Goal: Task Accomplishment & Management: Use online tool/utility

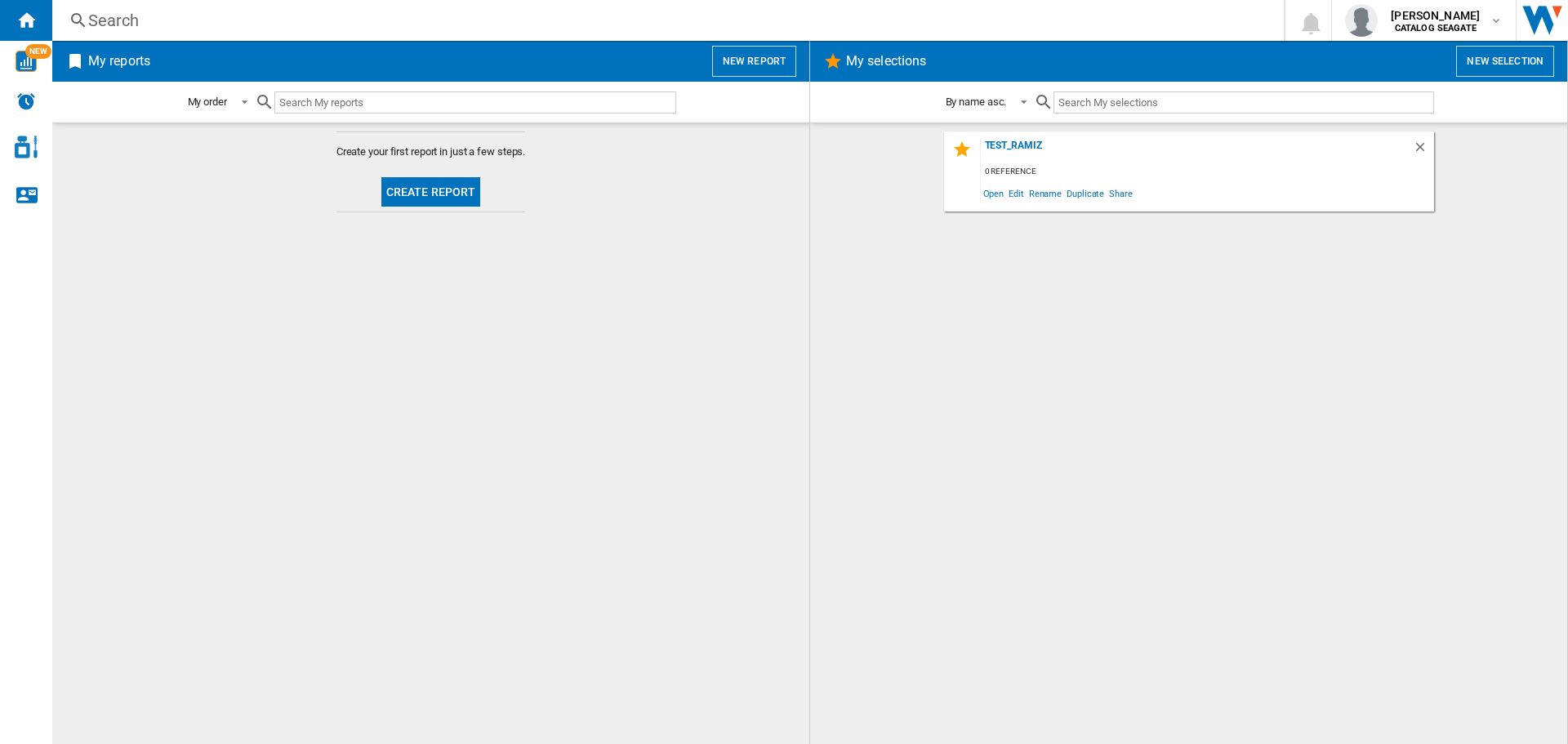
click at [424, 197] on button "Create report" at bounding box center [431, 192] width 99 height 30
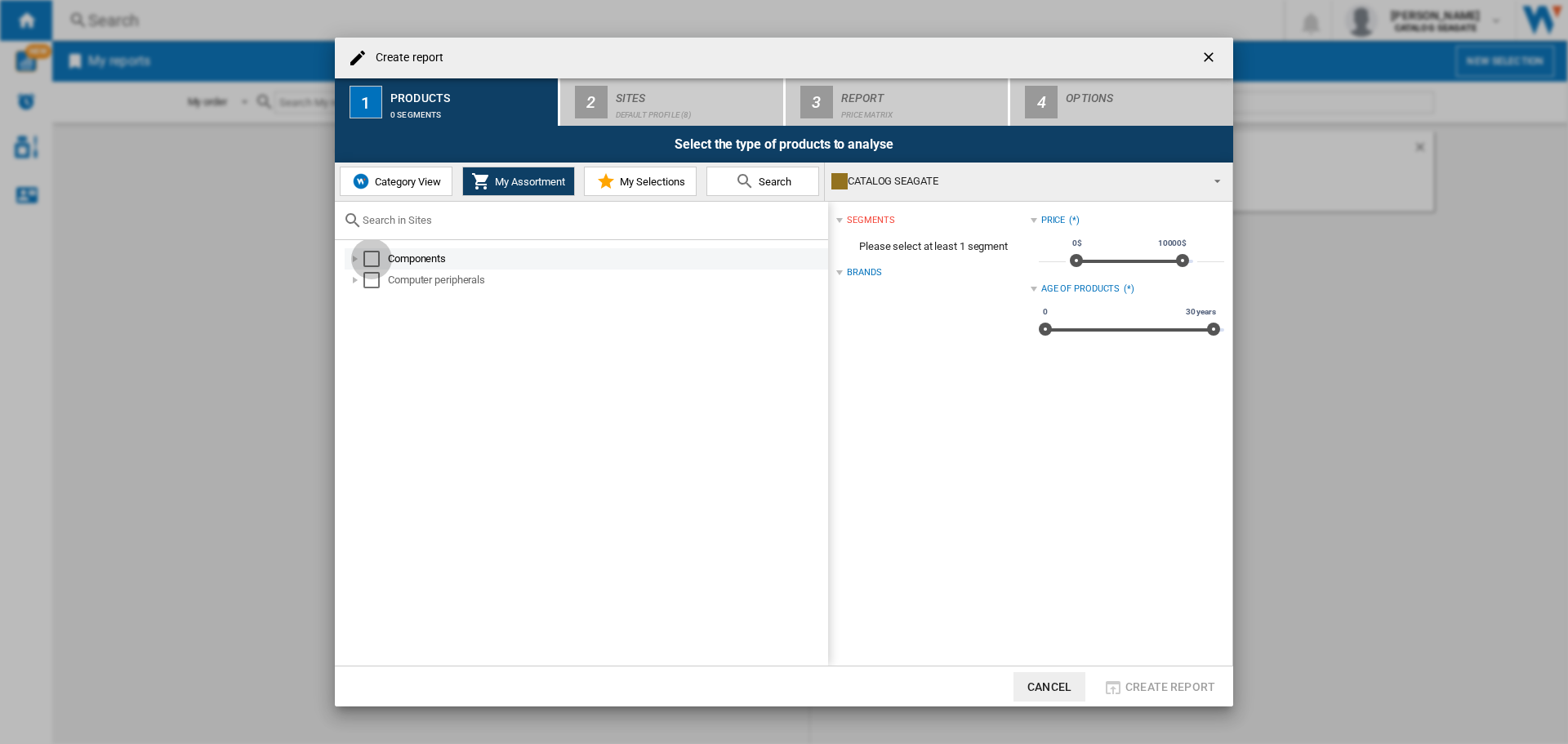
click at [377, 254] on div "Select" at bounding box center [372, 259] width 16 height 16
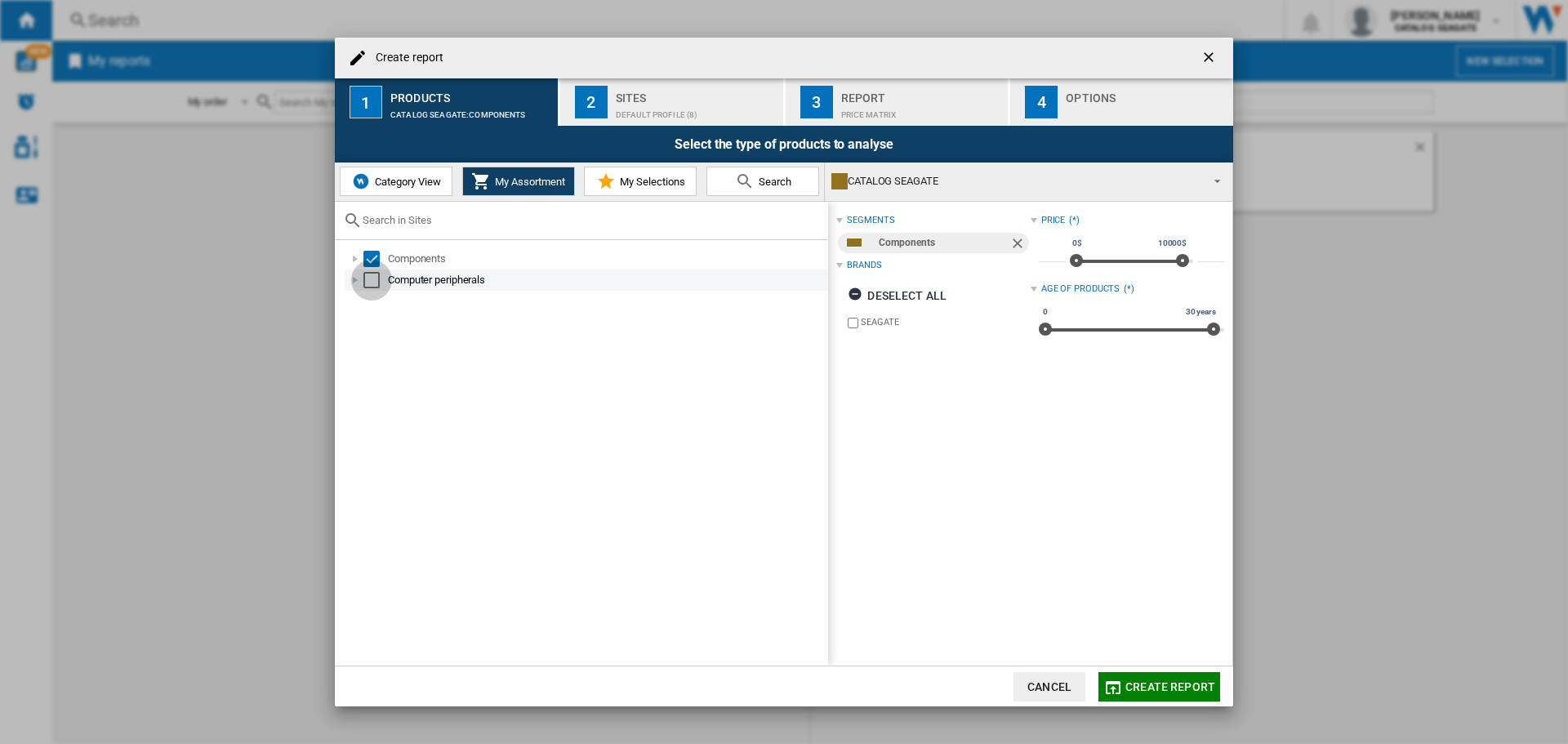
click at [370, 281] on div "Select" at bounding box center [372, 280] width 16 height 16
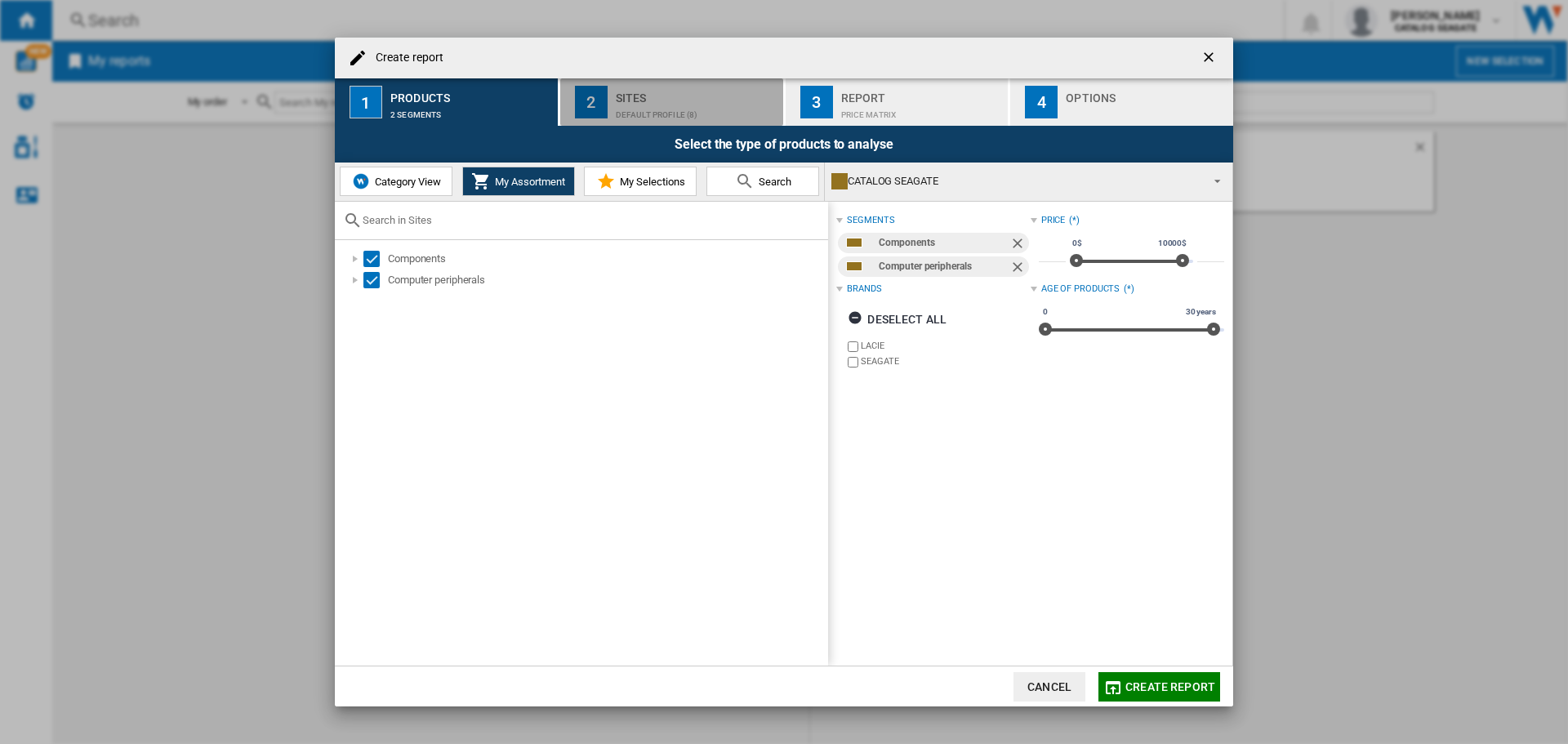
click at [680, 113] on div "Default profile (8)" at bounding box center [696, 110] width 161 height 17
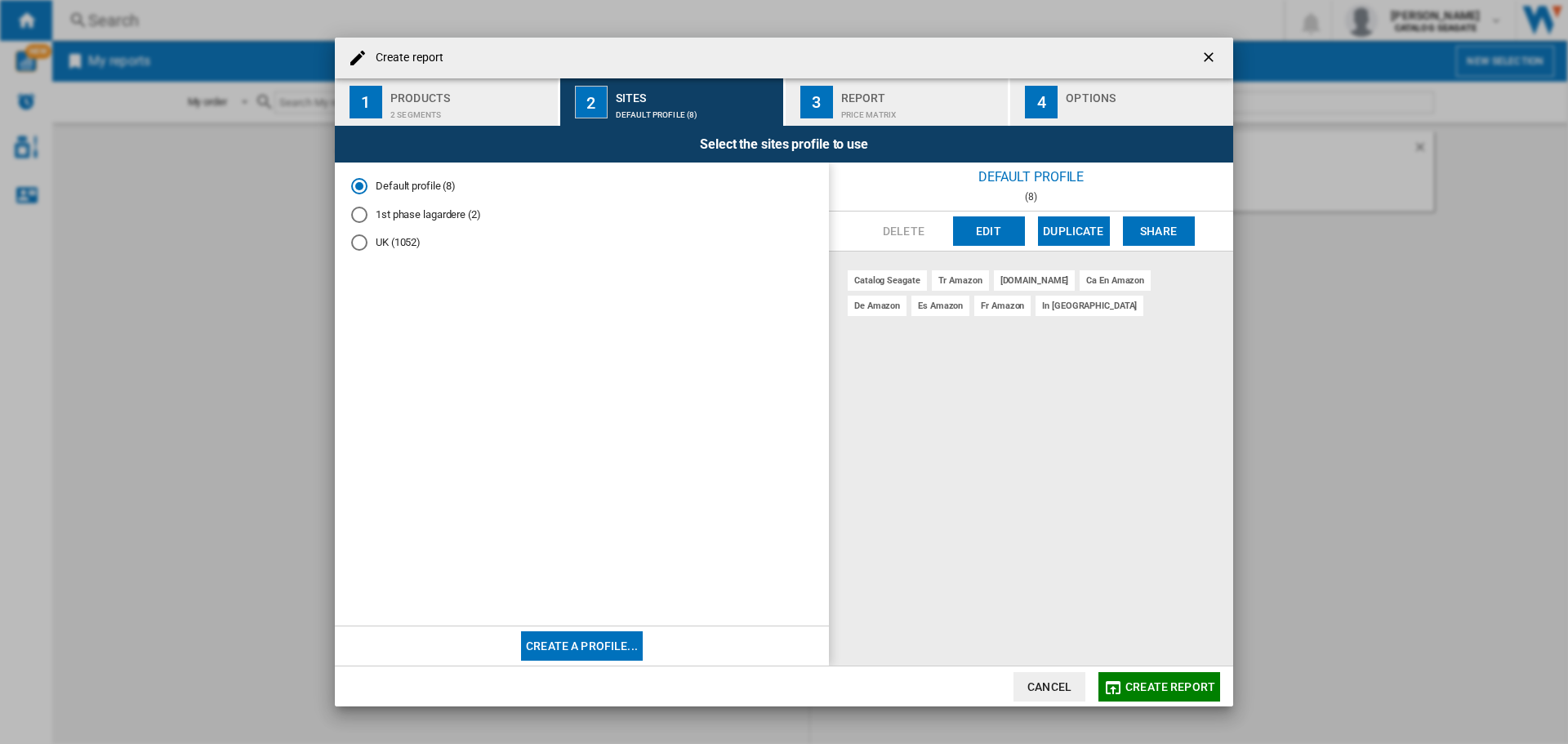
click at [999, 241] on button "Edit" at bounding box center [989, 232] width 72 height 30
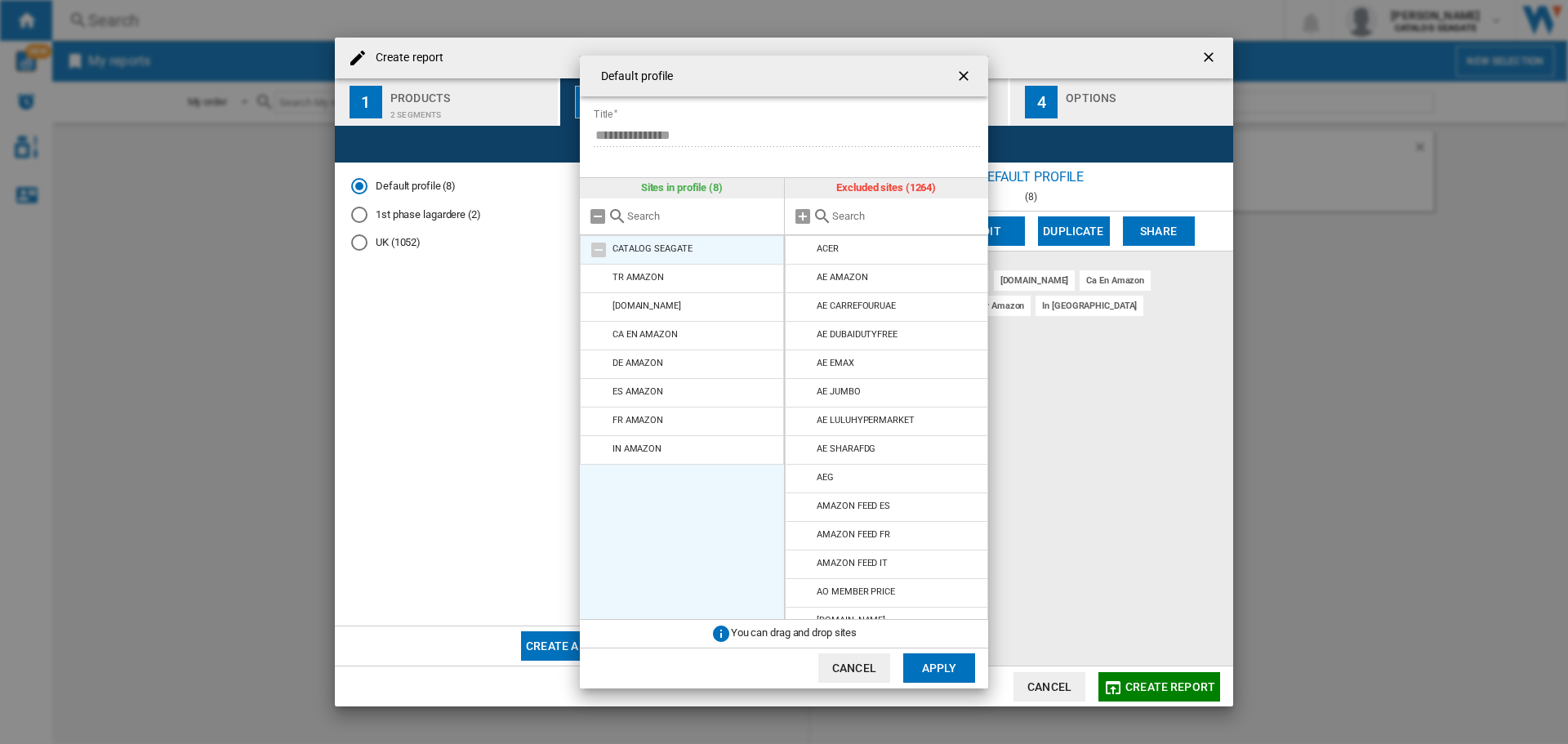
click at [603, 249] on md-icon at bounding box center [598, 250] width 20 height 20
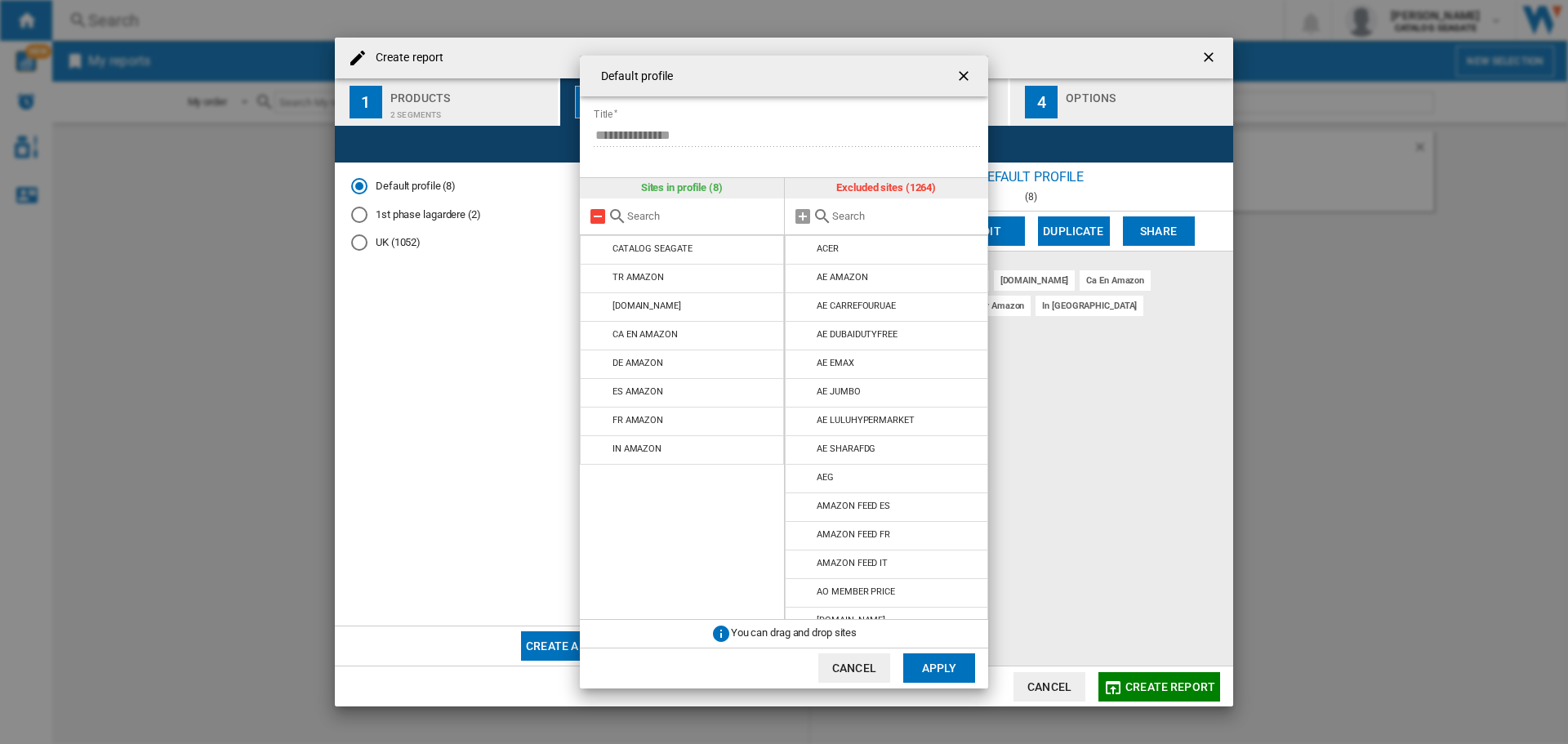
click at [596, 214] on md-icon at bounding box center [598, 217] width 20 height 20
click at [842, 226] on div at bounding box center [887, 217] width 204 height 37
click at [846, 221] on input "text" at bounding box center [906, 216] width 149 height 12
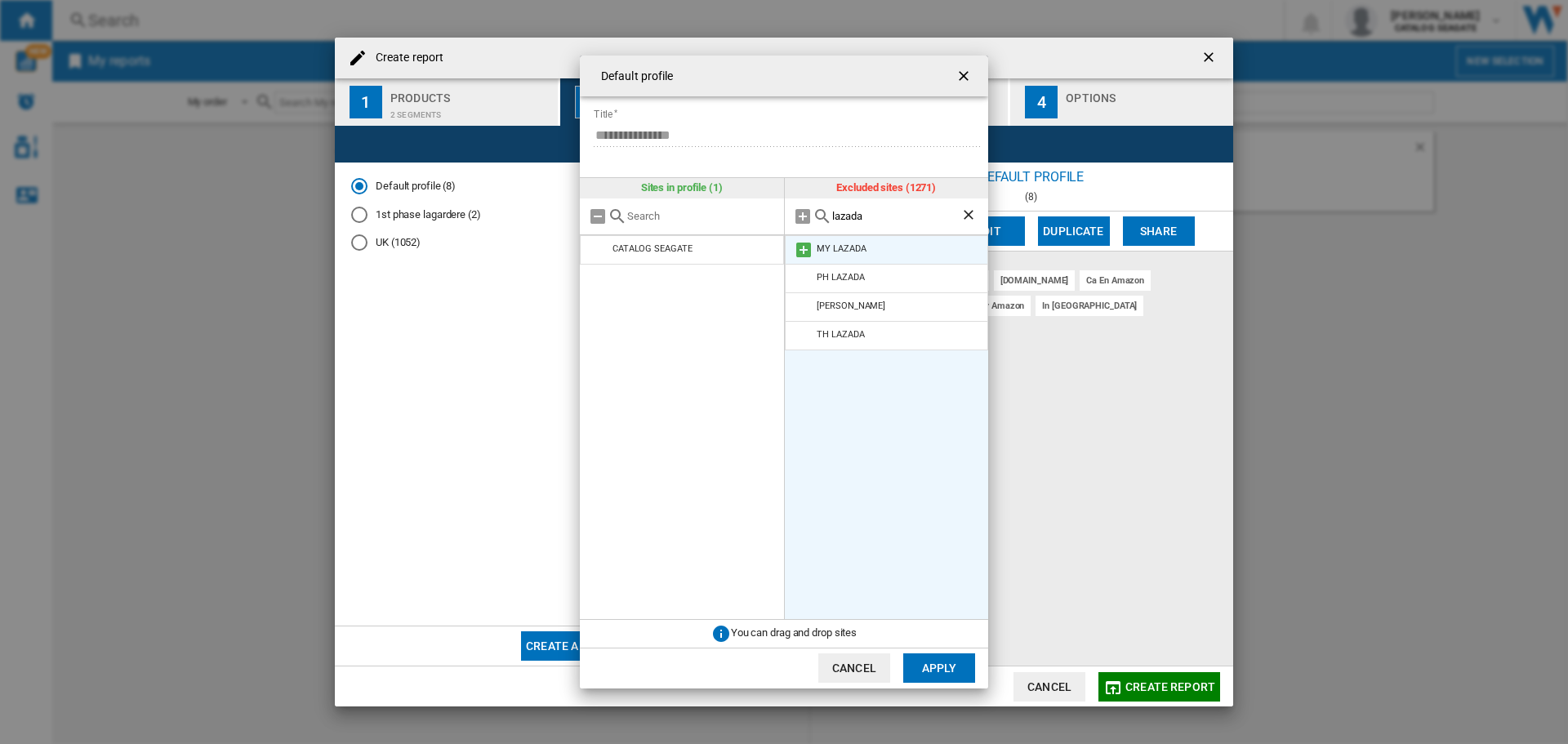
type input "lazada"
click at [805, 243] on md-icon at bounding box center [804, 250] width 20 height 20
click at [804, 250] on md-icon at bounding box center [804, 250] width 20 height 20
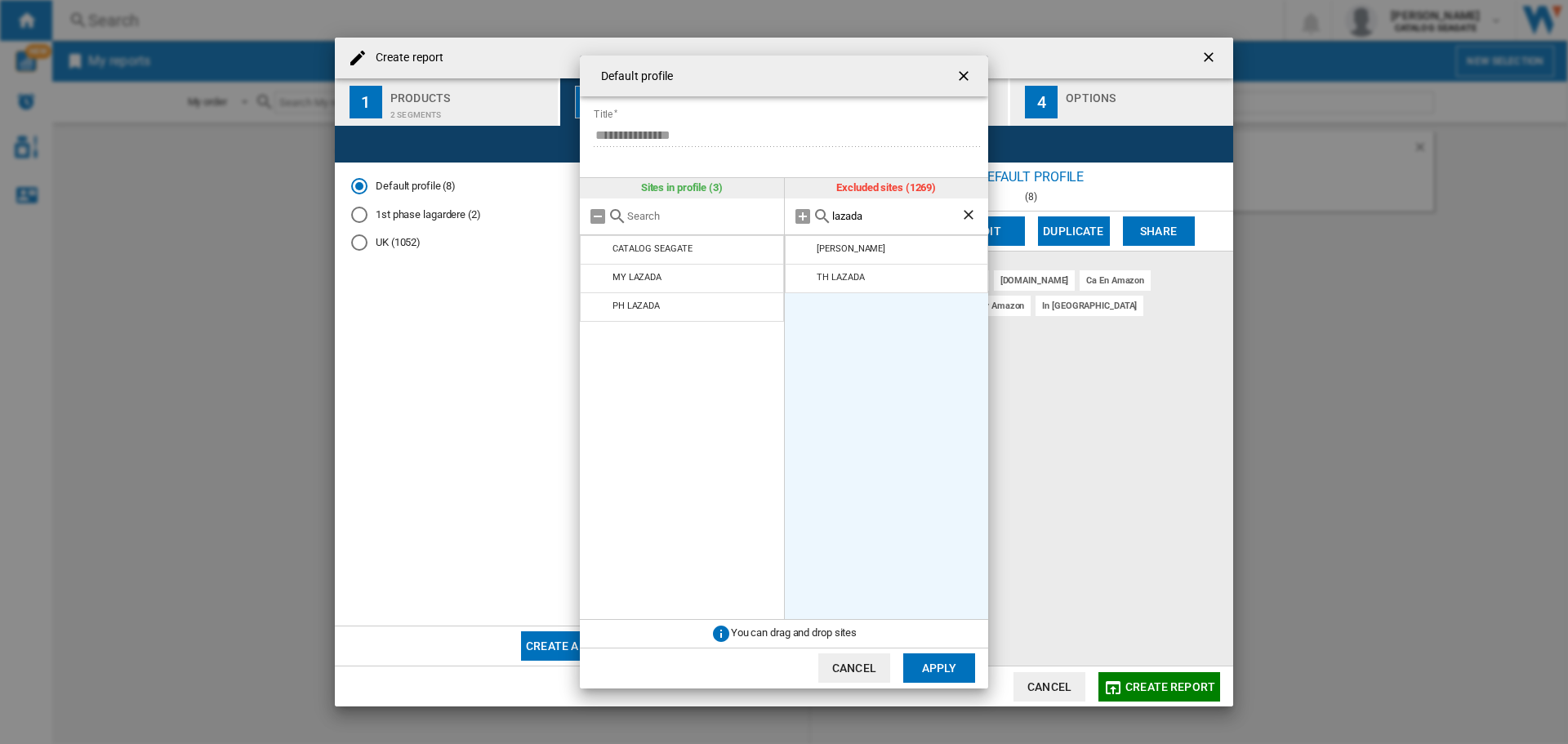
click at [804, 250] on md-icon at bounding box center [804, 250] width 20 height 20
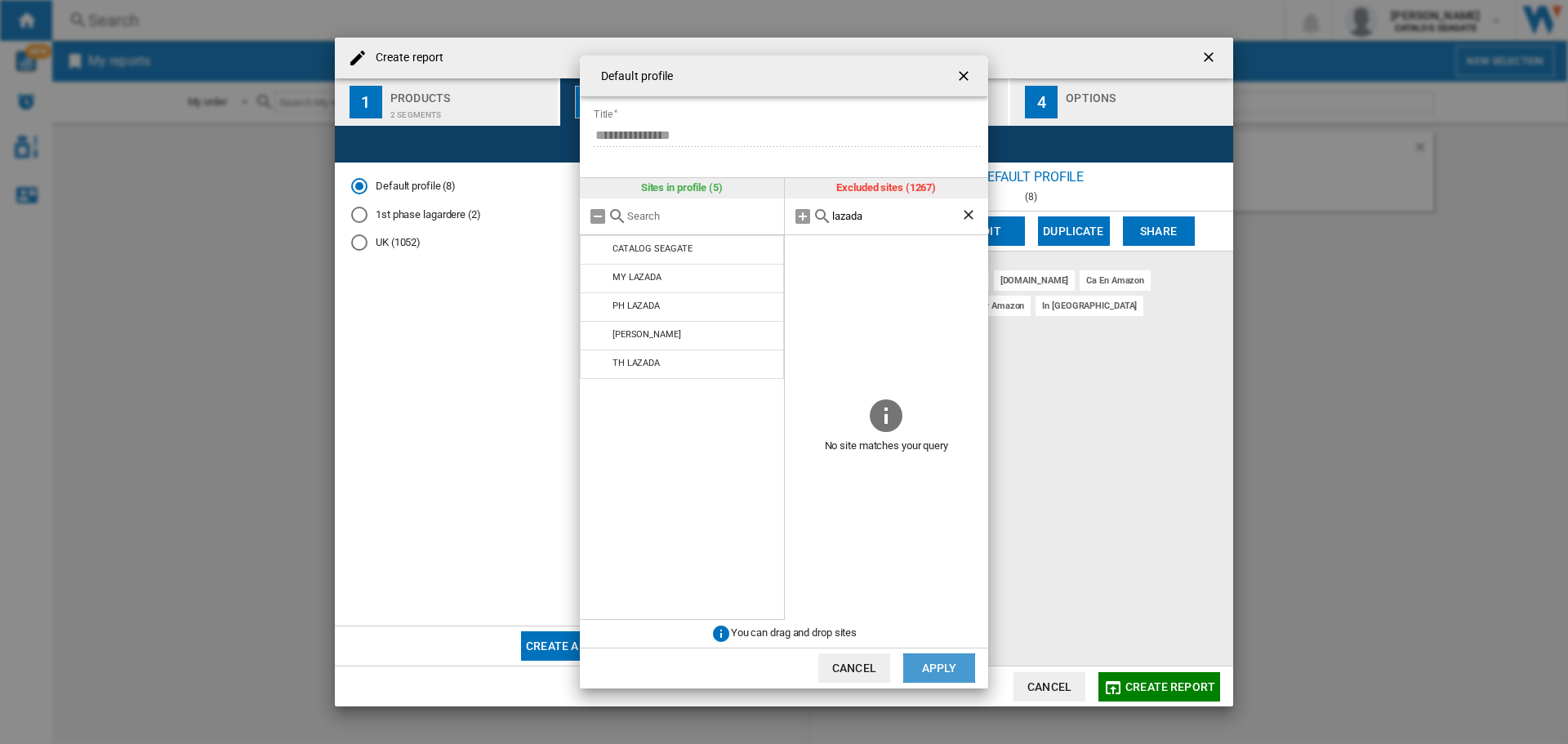
click at [920, 661] on button "Apply" at bounding box center [939, 668] width 72 height 30
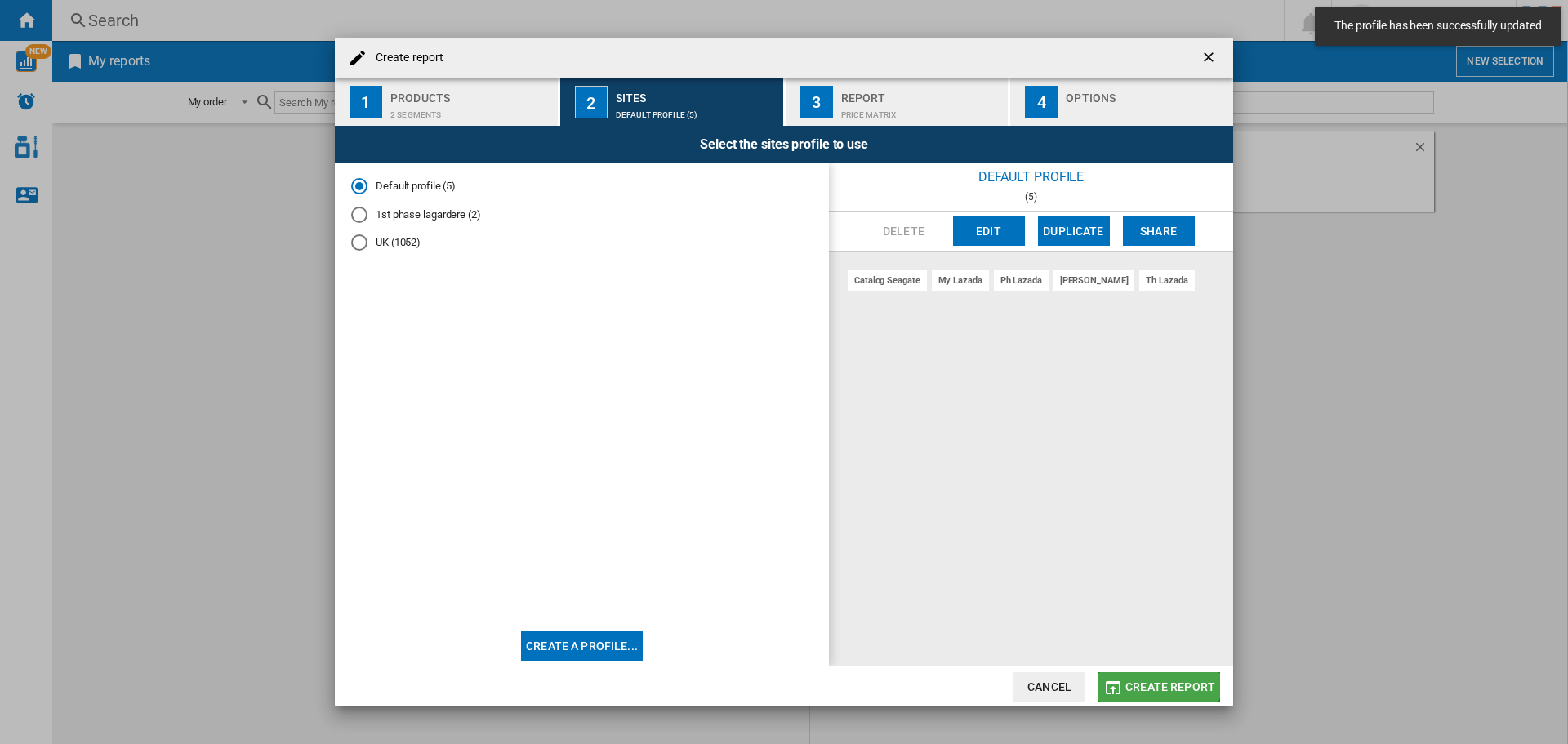
click at [1148, 673] on button "Create report" at bounding box center [1159, 687] width 121 height 30
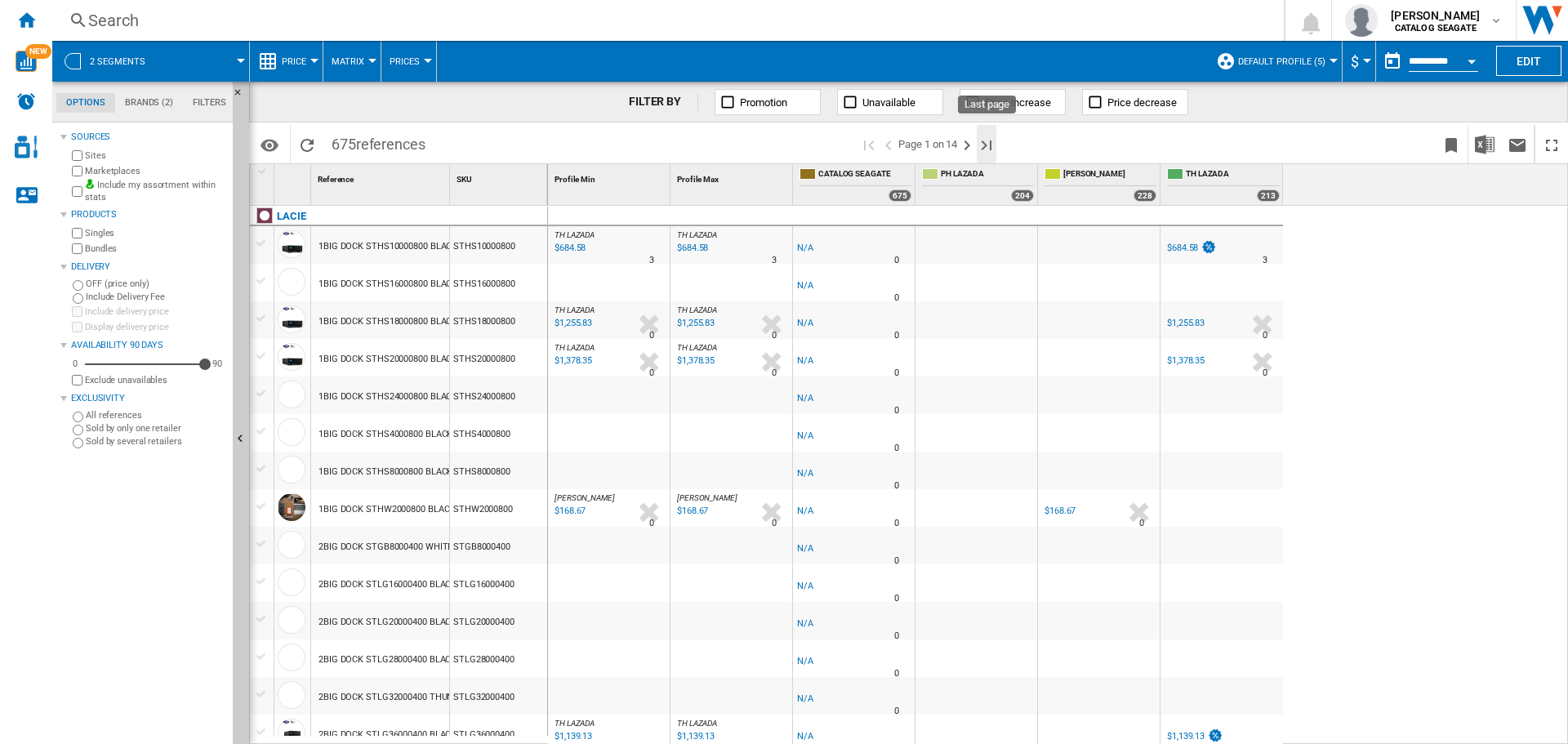
click at [986, 141] on ng-md-icon "Last page" at bounding box center [987, 145] width 20 height 20
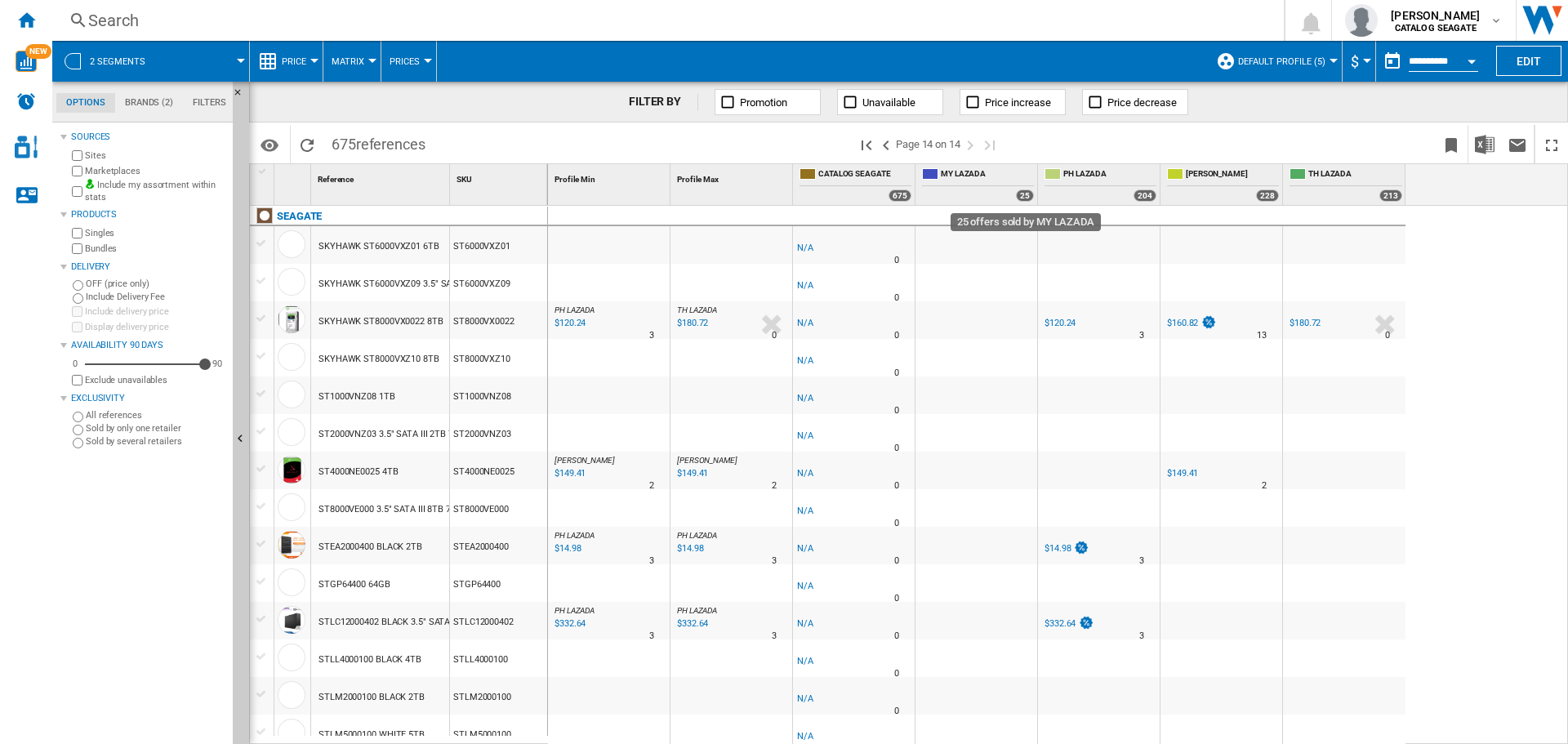
click at [1026, 194] on div "25" at bounding box center [1025, 195] width 18 height 12
